Goal: Transaction & Acquisition: Register for event/course

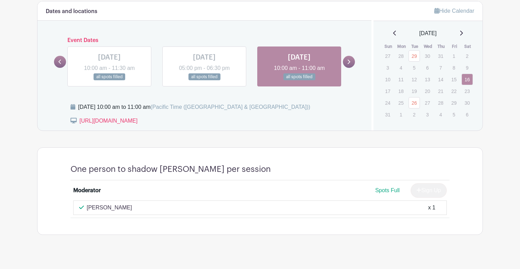
scroll to position [283, 0]
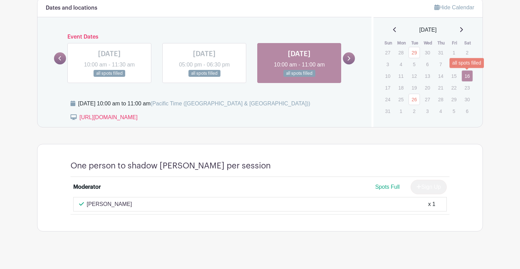
click at [469, 76] on link "16" at bounding box center [467, 75] width 11 height 11
click at [363, 200] on div "Patty Nun x 1" at bounding box center [260, 204] width 362 height 8
click at [431, 189] on div "Sign Up" at bounding box center [426, 187] width 42 height 14
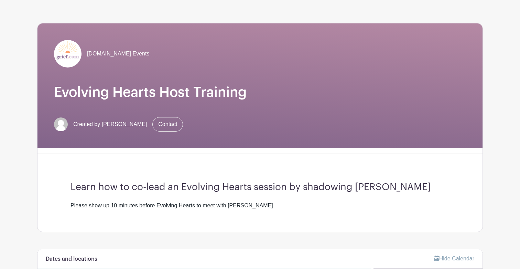
scroll to position [31, 0]
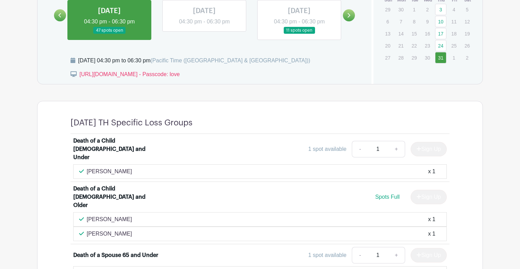
scroll to position [247, 0]
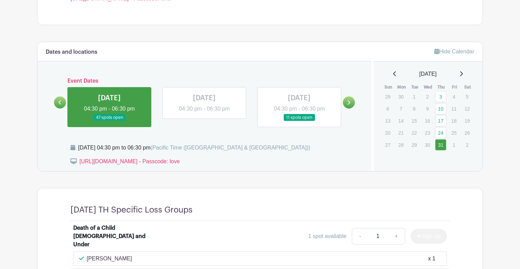
click at [463, 73] on icon at bounding box center [461, 73] width 3 height 5
click at [441, 121] on link "14" at bounding box center [440, 120] width 11 height 11
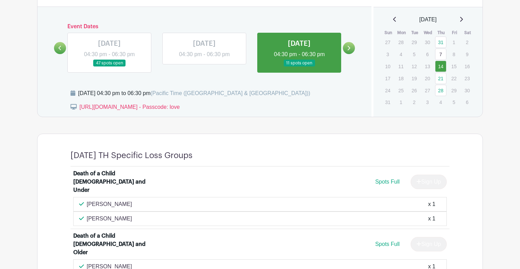
scroll to position [301, 0]
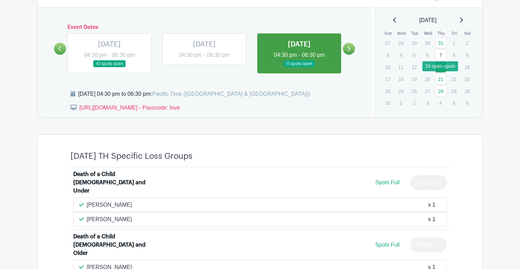
click at [440, 81] on link "21" at bounding box center [440, 78] width 11 height 11
